Goal: Task Accomplishment & Management: Complete application form

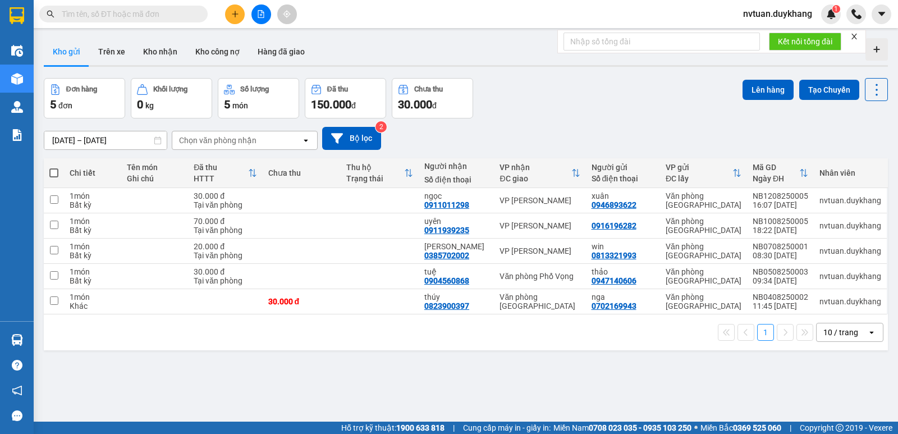
click at [232, 13] on icon "plus" at bounding box center [235, 14] width 8 height 8
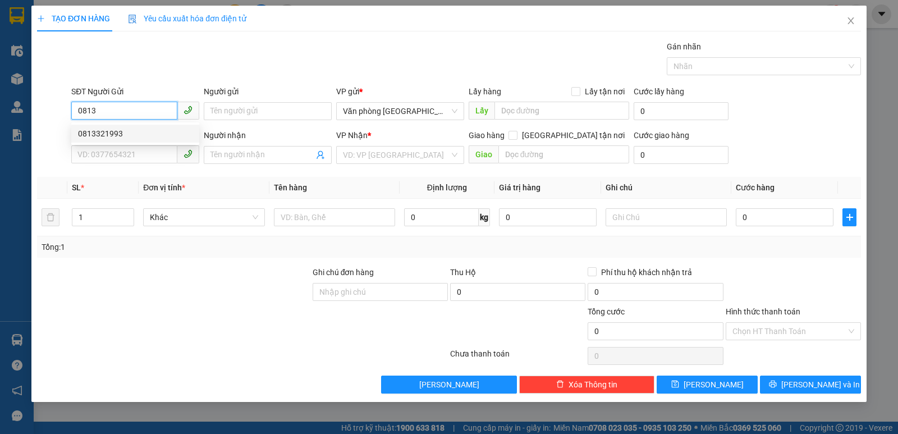
click at [116, 130] on div "0813321993" at bounding box center [135, 133] width 114 height 12
type input "0813321993"
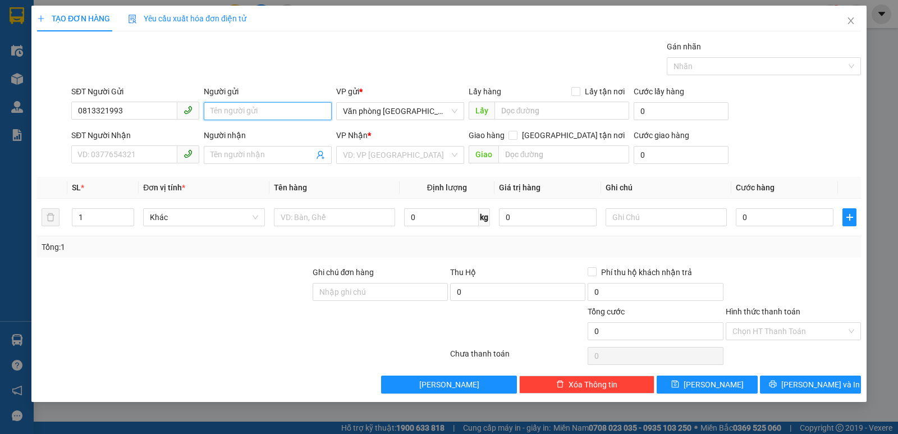
click at [248, 106] on input "Người gửi" at bounding box center [268, 111] width 128 height 18
type input "ư"
type input "win"
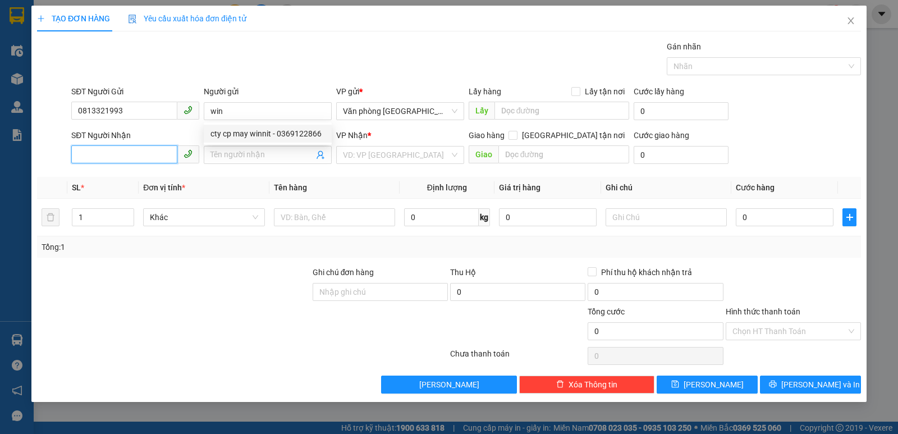
click at [120, 156] on input "SĐT Người Nhận" at bounding box center [124, 154] width 106 height 18
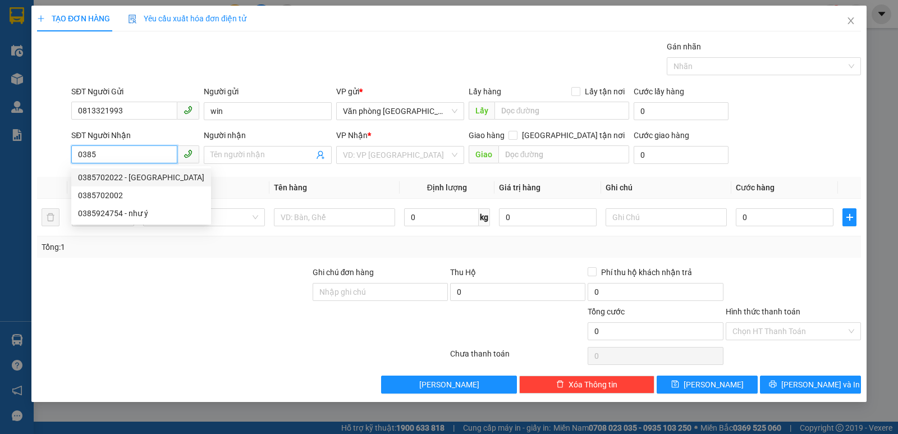
click at [146, 176] on div "0385702022 - [GEOGRAPHIC_DATA]" at bounding box center [141, 177] width 126 height 12
type input "0385702022"
type input "[PERSON_NAME]"
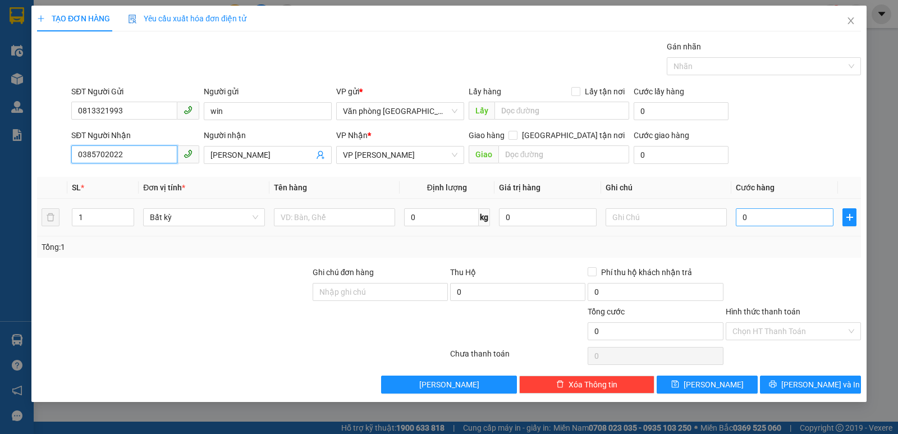
type input "0385702022"
click at [773, 218] on input "0" at bounding box center [785, 217] width 98 height 18
type input "2"
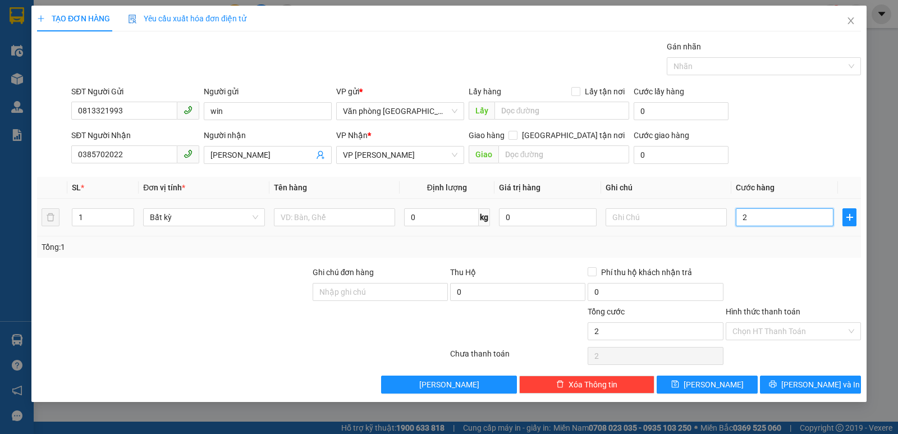
type input "20"
type input "200"
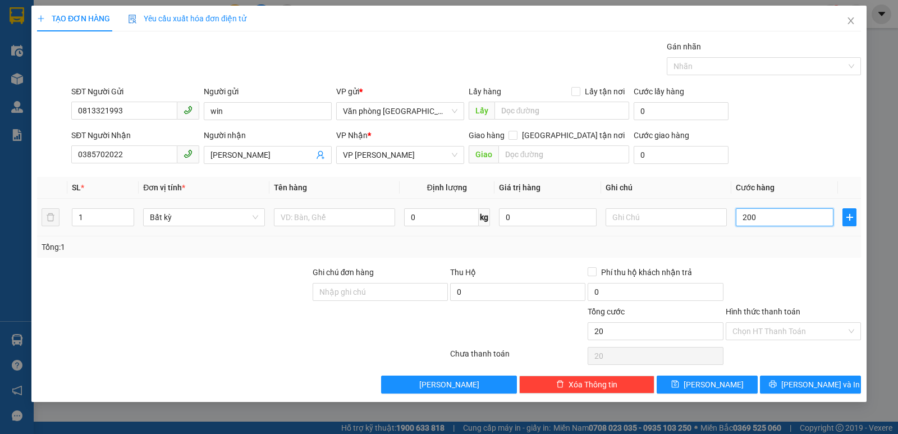
type input "200"
type input "2.000"
type input "20.000"
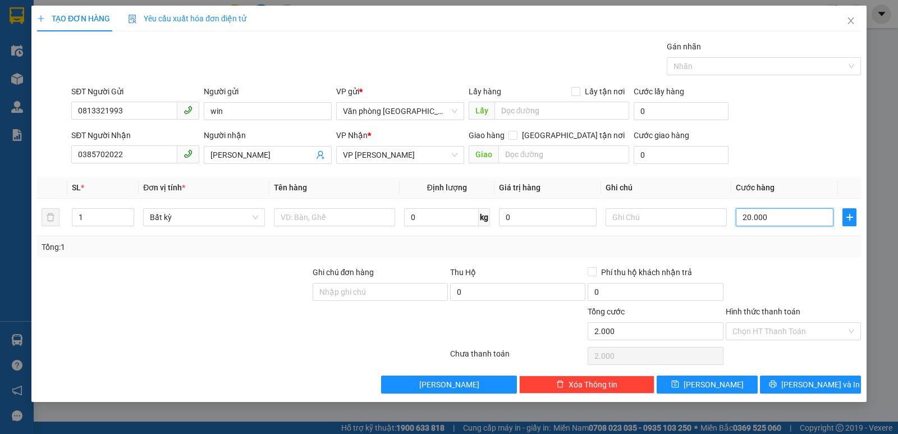
type input "20.000"
drag, startPoint x: 801, startPoint y: 334, endPoint x: 791, endPoint y: 341, distance: 11.4
click at [799, 334] on input "Hình thức thanh toán" at bounding box center [789, 331] width 114 height 17
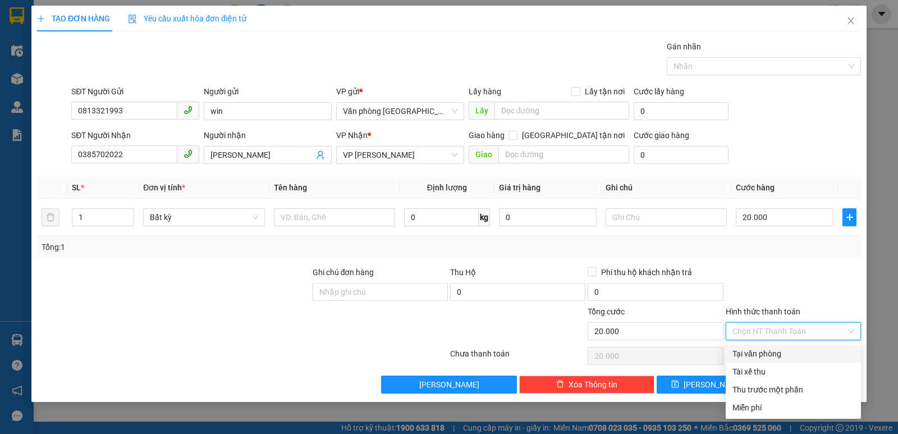
drag, startPoint x: 779, startPoint y: 356, endPoint x: 787, endPoint y: 364, distance: 11.5
click at [778, 356] on div "Tại văn phòng" at bounding box center [793, 353] width 122 height 12
type input "0"
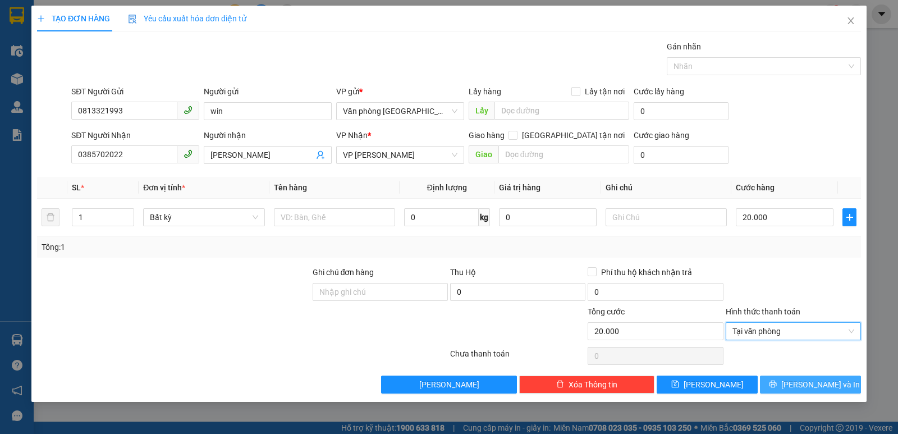
click at [826, 386] on span "[PERSON_NAME] và In" at bounding box center [820, 384] width 79 height 12
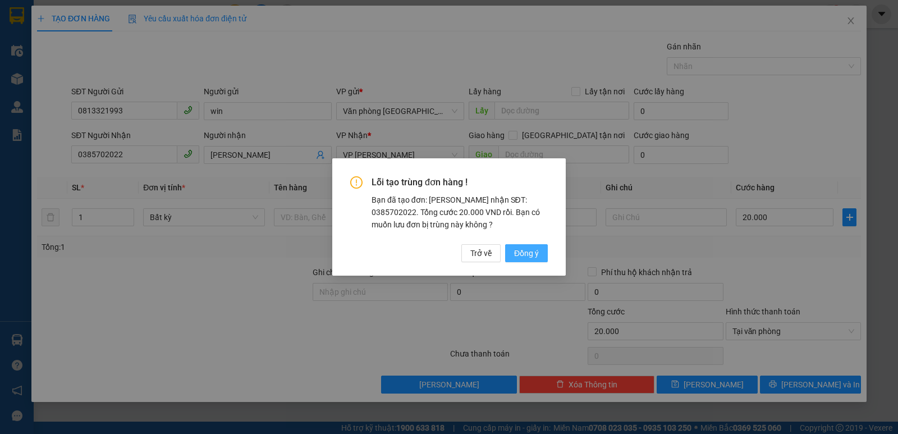
click at [527, 251] on span "Đồng ý" at bounding box center [526, 253] width 25 height 12
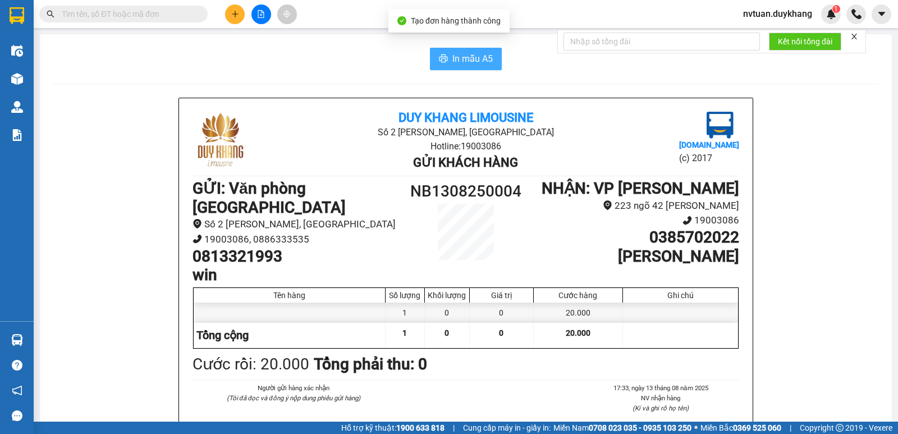
click at [473, 59] on span "In mẫu A5" at bounding box center [472, 59] width 40 height 14
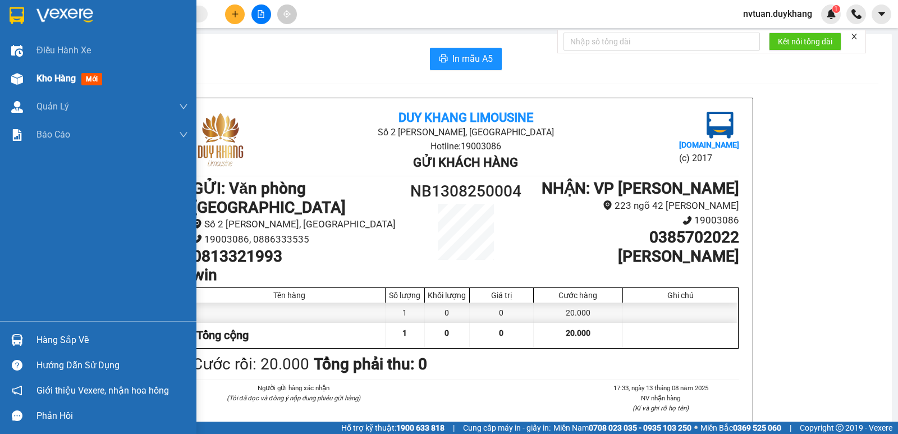
click at [56, 73] on span "Kho hàng" at bounding box center [55, 78] width 39 height 11
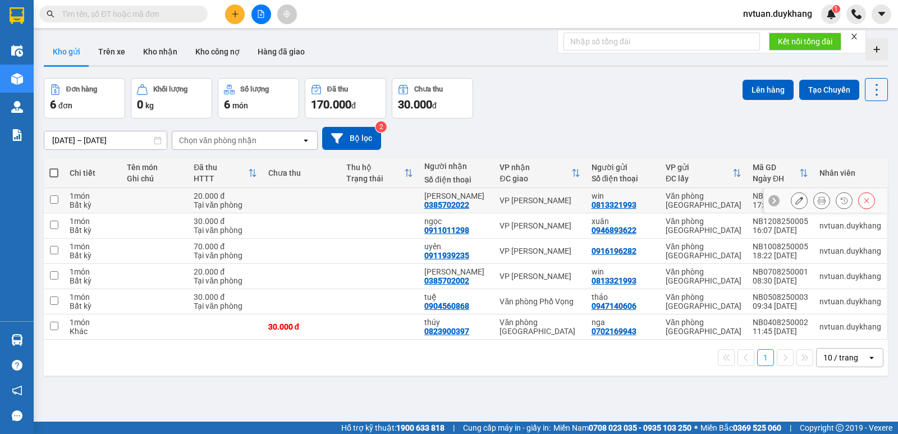
click at [54, 200] on input "checkbox" at bounding box center [54, 199] width 8 height 8
checkbox input "true"
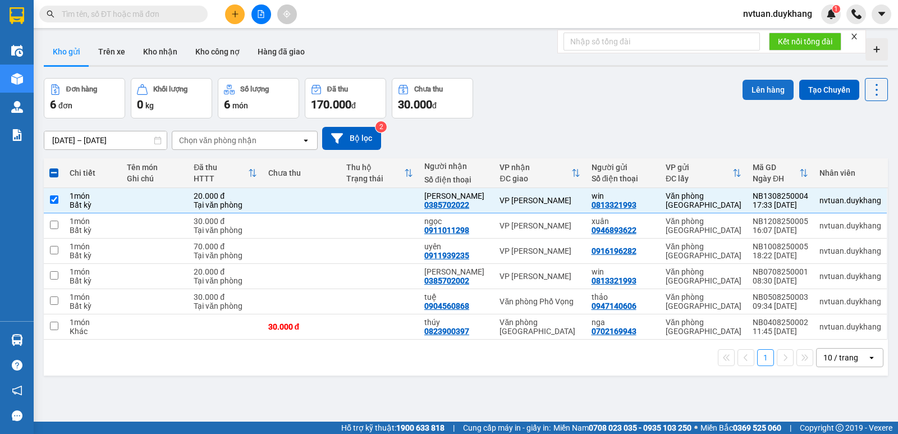
click at [764, 94] on button "Lên hàng" at bounding box center [767, 90] width 51 height 20
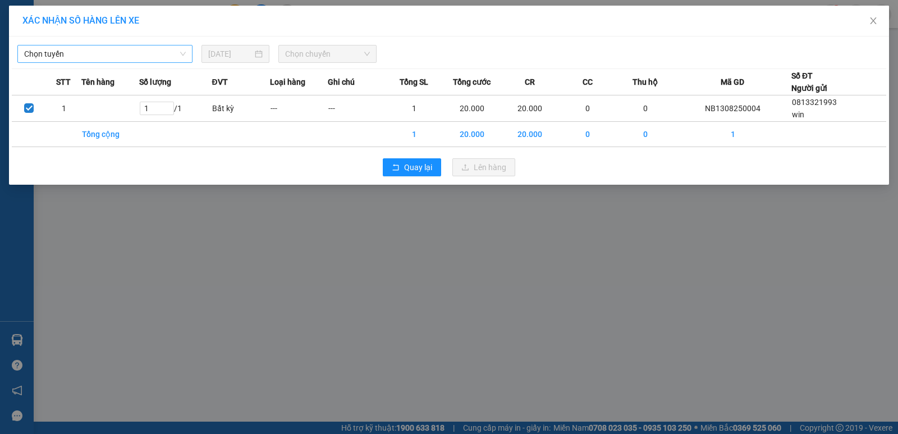
click at [75, 54] on span "Chọn tuyến" at bounding box center [105, 53] width 162 height 17
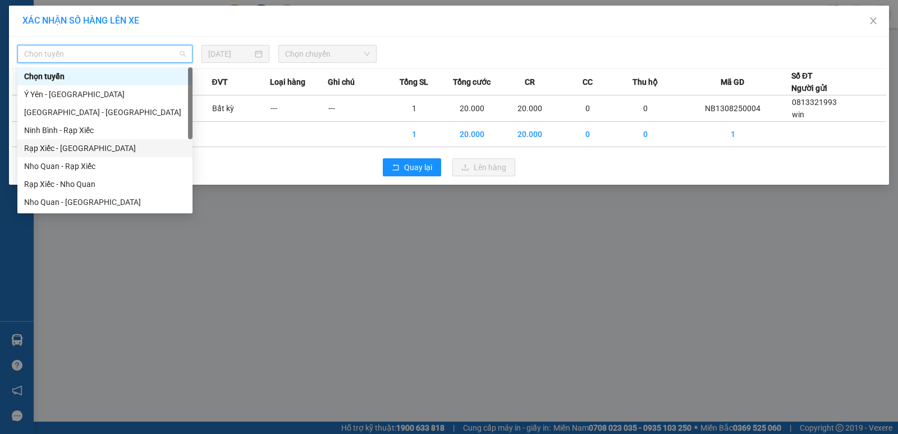
scroll to position [54, 0]
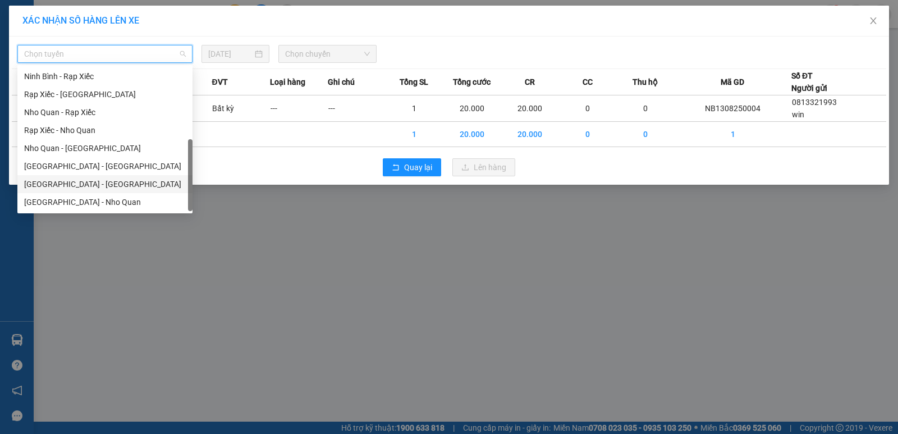
click at [75, 187] on div "[GEOGRAPHIC_DATA] - [GEOGRAPHIC_DATA]" at bounding box center [105, 184] width 162 height 12
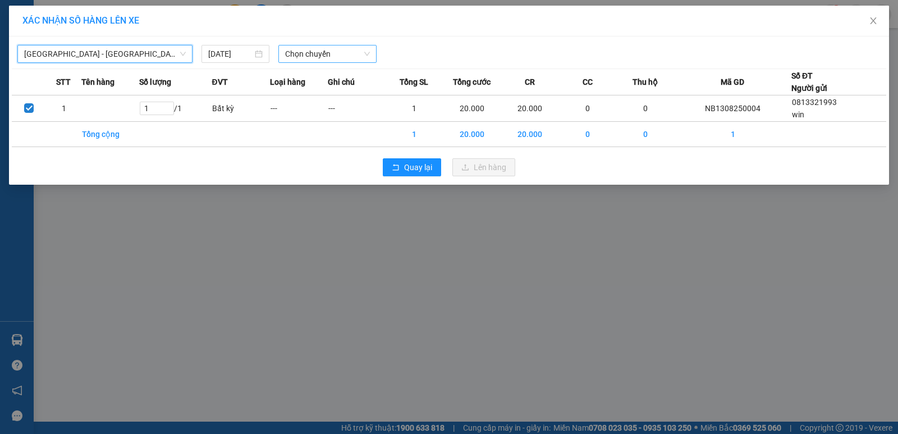
click at [309, 53] on span "Chọn chuyến" at bounding box center [327, 53] width 85 height 17
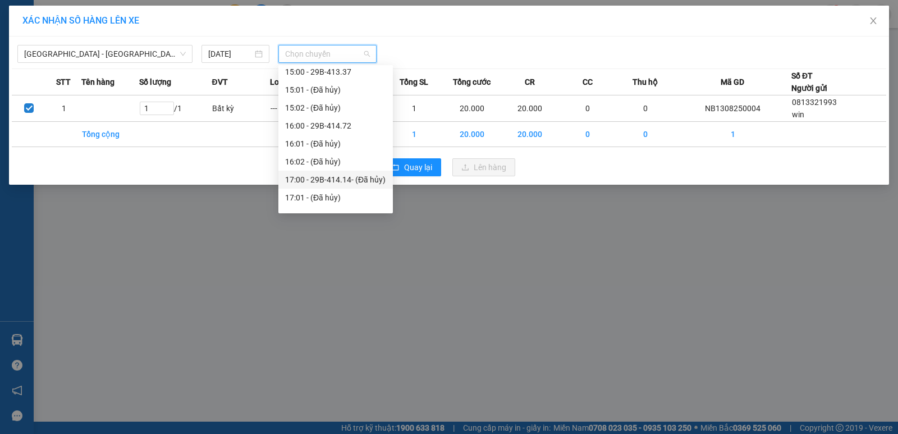
scroll to position [617, 0]
click at [327, 176] on div "18:00 - 29E-352.73" at bounding box center [335, 177] width 101 height 12
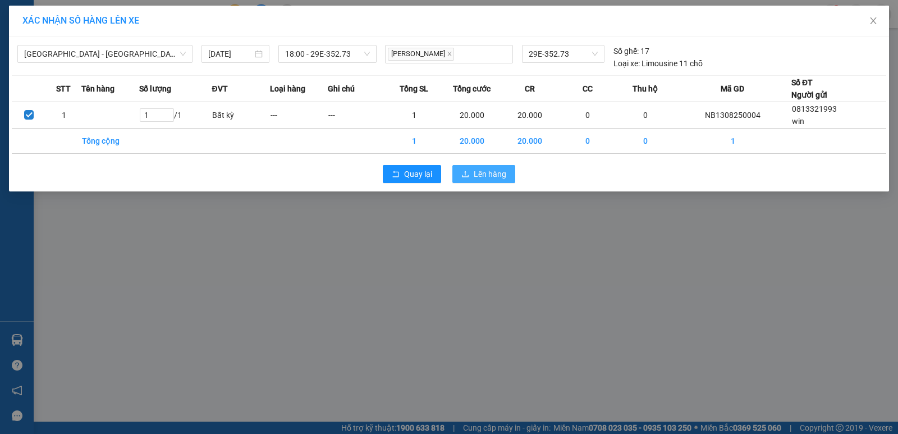
click at [487, 172] on span "Lên hàng" at bounding box center [490, 174] width 33 height 12
